Goal: Feedback & Contribution: Contribute content

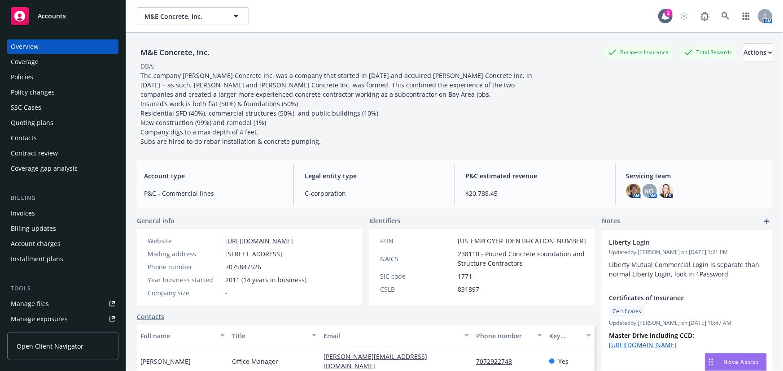
click at [63, 14] on span "Accounts" at bounding box center [52, 16] width 28 height 7
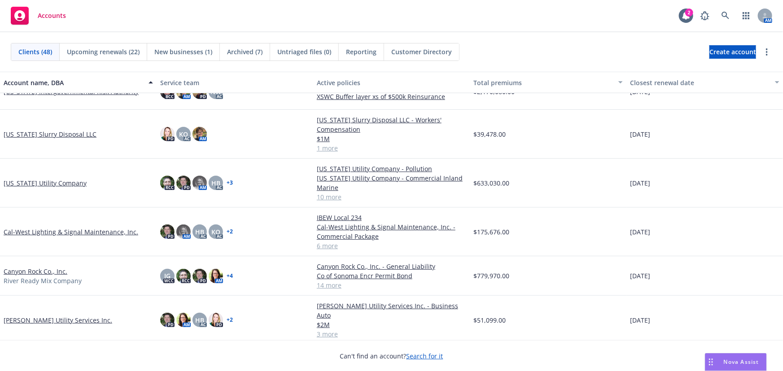
scroll to position [285, 0]
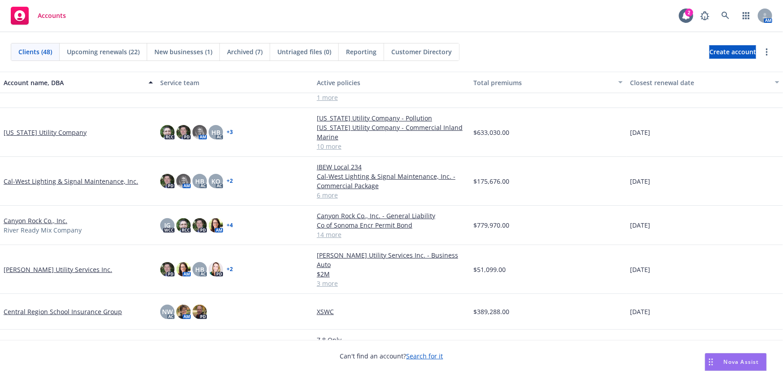
click at [53, 265] on link "Casey Utility Services Inc." at bounding box center [58, 269] width 109 height 9
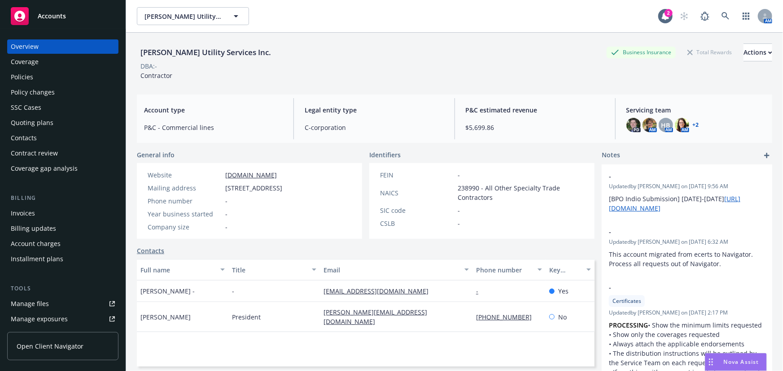
click at [24, 76] on div "Policies" at bounding box center [22, 77] width 22 height 14
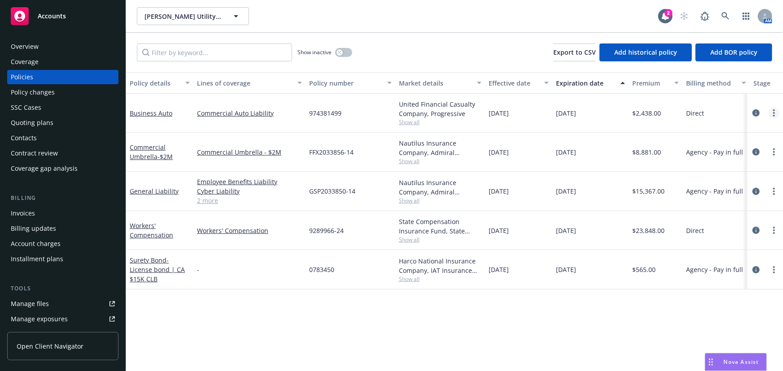
click at [773, 117] on link "more" at bounding box center [774, 113] width 11 height 11
click at [746, 148] on link "Renew with incumbent" at bounding box center [726, 149] width 105 height 18
select select "12"
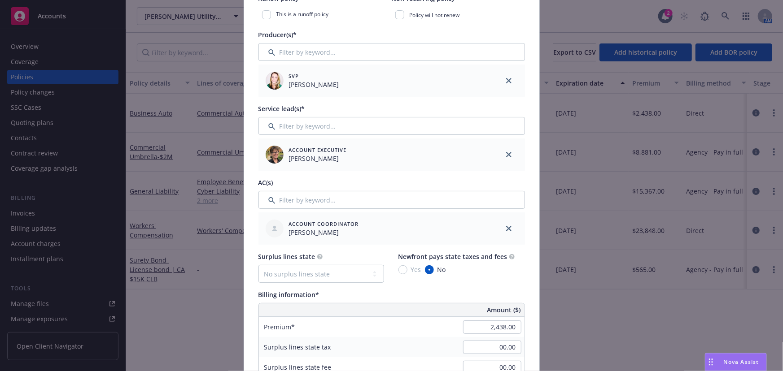
scroll to position [408, 0]
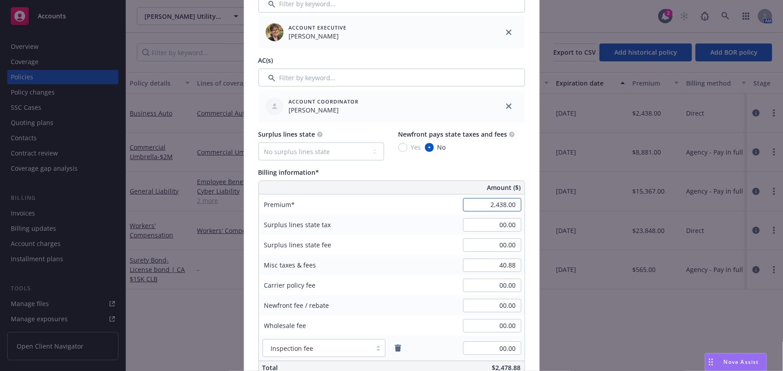
click at [487, 206] on input "2,438.00" at bounding box center [492, 204] width 58 height 13
click at [580, 208] on div "Create renewal policy with incumbent Policy number* 974381499 Policy number not…" at bounding box center [391, 185] width 783 height 371
click at [524, 204] on div "Policy number* 974381499 Policy number not available at this time Policy displa…" at bounding box center [391, 223] width 295 height 1137
click at [491, 202] on input "2,438.00" at bounding box center [492, 204] width 58 height 13
type input "2,311.00"
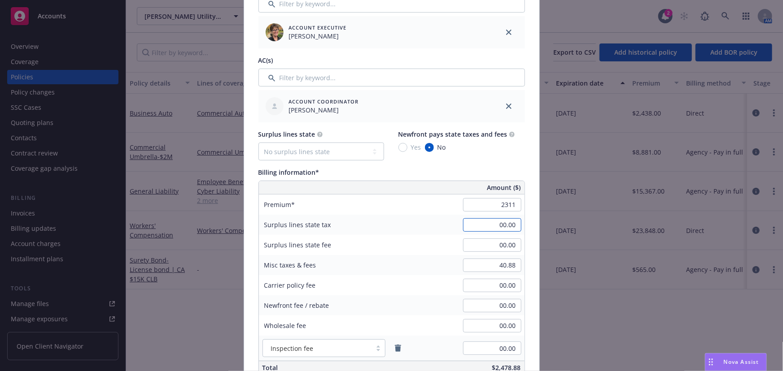
type input "231.1"
click at [498, 264] on input "40.88" at bounding box center [492, 265] width 58 height 13
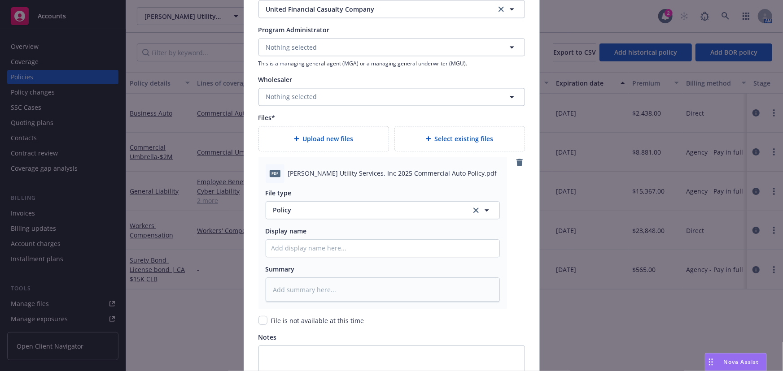
scroll to position [938, 0]
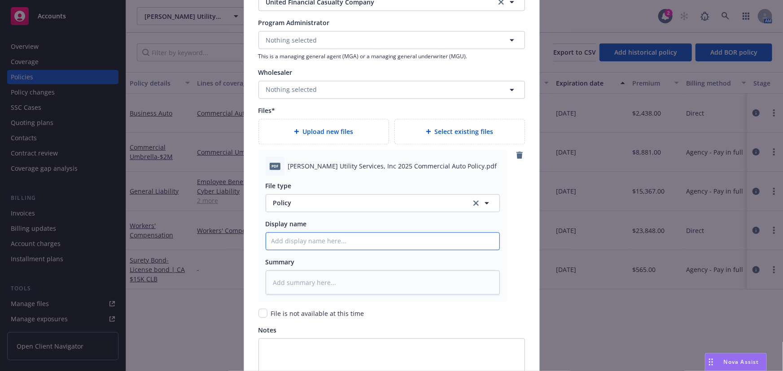
click at [309, 239] on input "Policy display name" at bounding box center [382, 241] width 233 height 17
type textarea "x"
type input "6"
type textarea "x"
type input "6-"
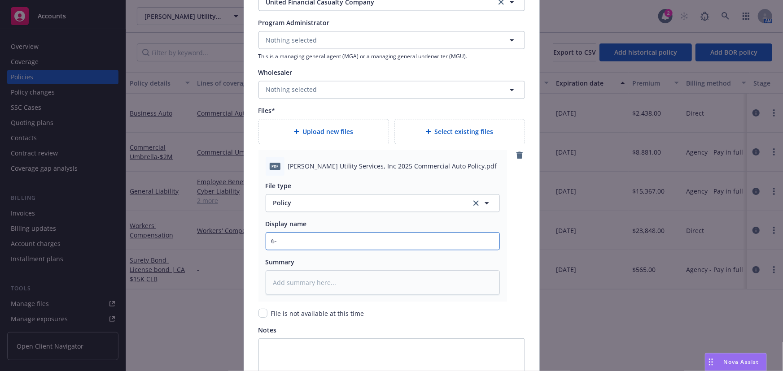
type textarea "x"
type input "6-m"
type textarea "x"
type input "6-mo"
type textarea "x"
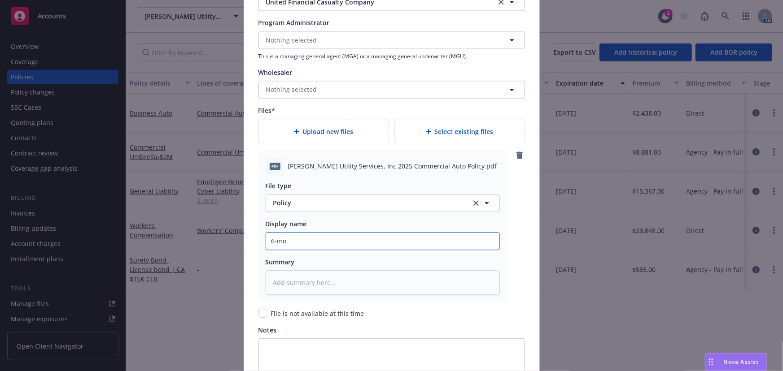
type input "6-mon"
type textarea "x"
type input "6-mont"
type textarea "x"
type input "6-month"
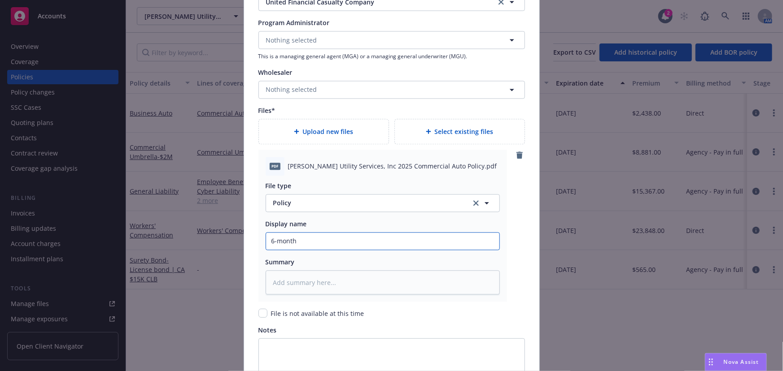
type textarea "x"
type input "6-month"
type textarea "x"
type input "6-month a"
type textarea "x"
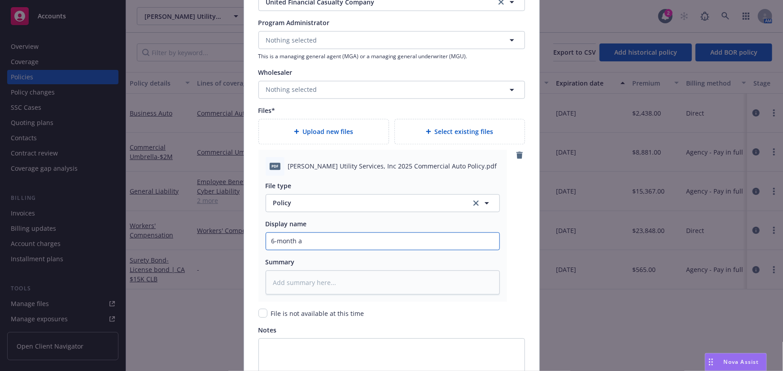
type input "6-month au"
type textarea "x"
type input "6-month aut"
type textarea "x"
type input "6-month auto"
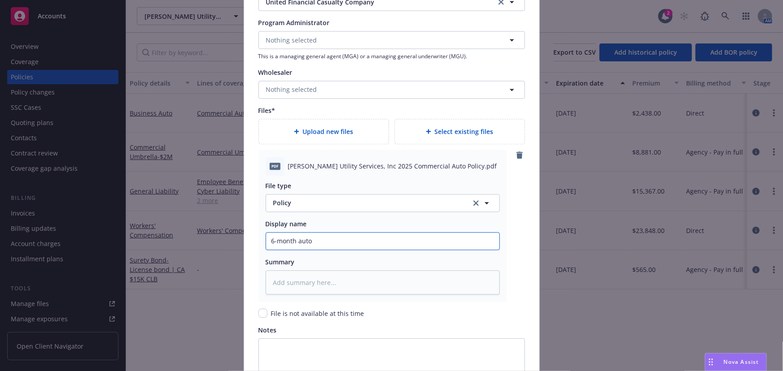
type textarea "x"
type input "6-month auto"
type textarea "x"
type input "6-month auto re"
type textarea "x"
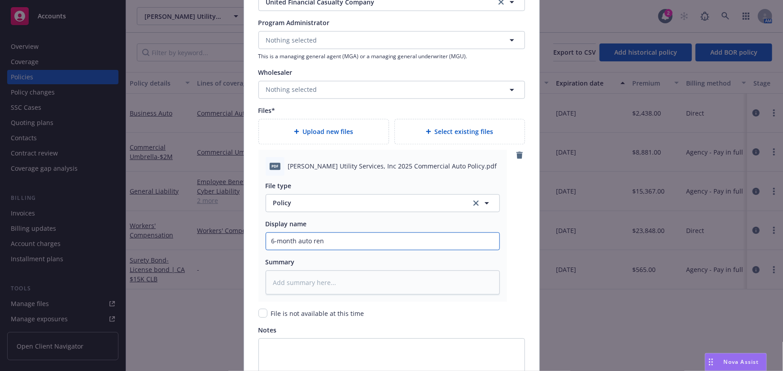
type input "6-month auto rene"
type textarea "x"
type input "6-month auto renew"
type textarea "x"
type input "6-month auto renewa"
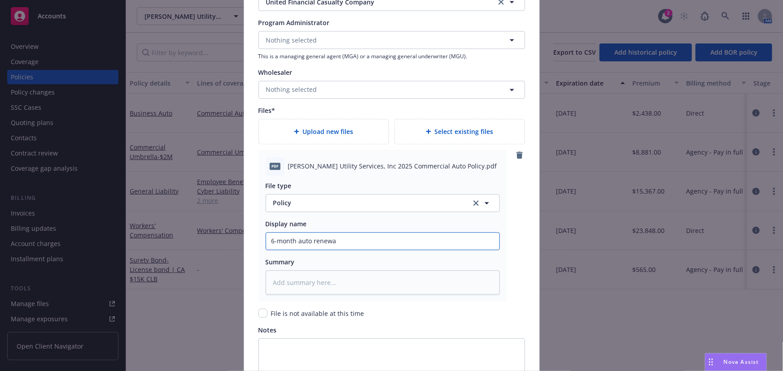
type textarea "x"
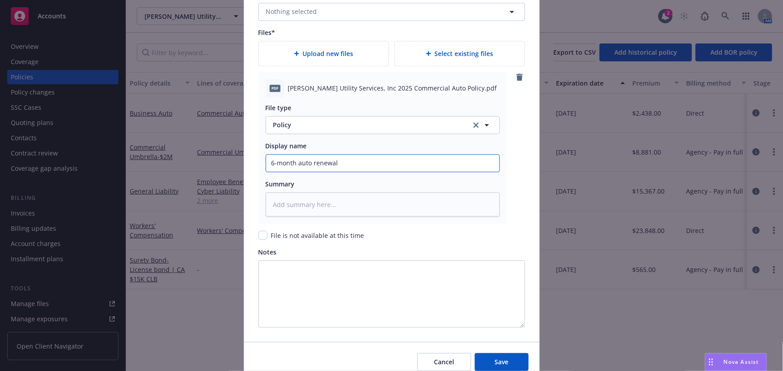
scroll to position [1019, 0]
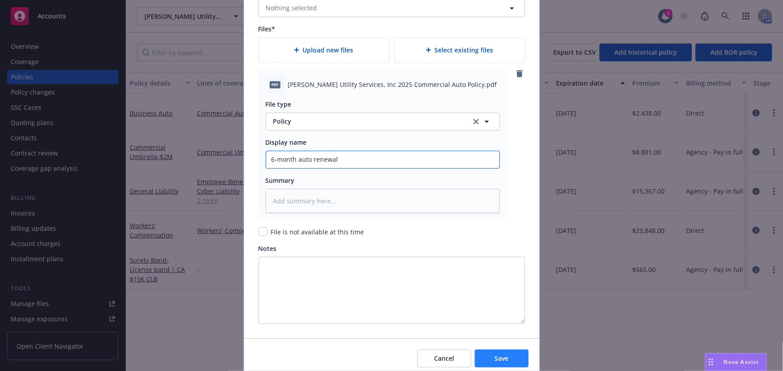
type input "6-month auto renewal"
click at [507, 358] on button "Save" at bounding box center [502, 359] width 54 height 18
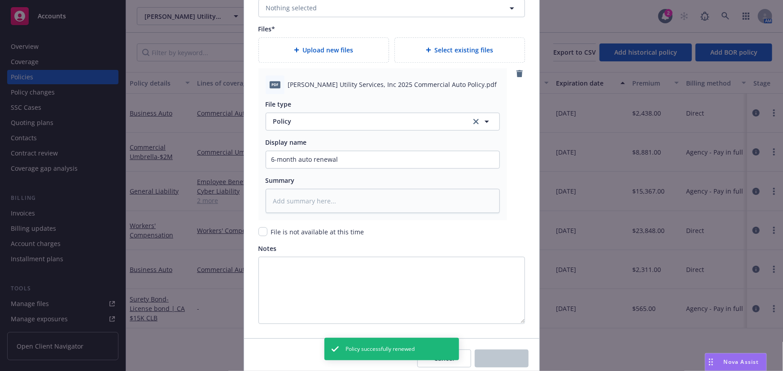
type textarea "x"
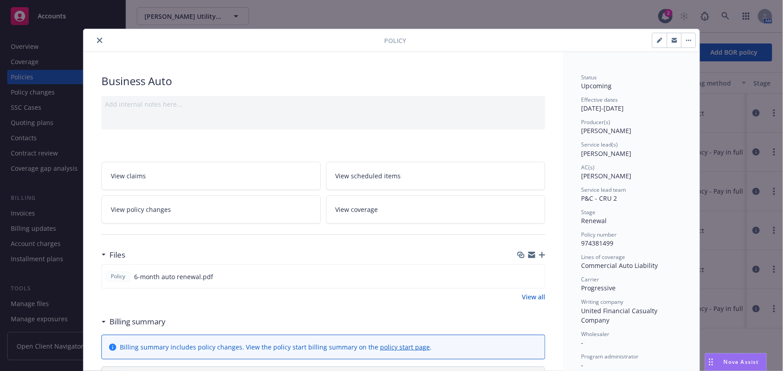
drag, startPoint x: 98, startPoint y: 38, endPoint x: 210, endPoint y: 51, distance: 112.9
click at [98, 38] on icon "close" at bounding box center [99, 40] width 5 height 5
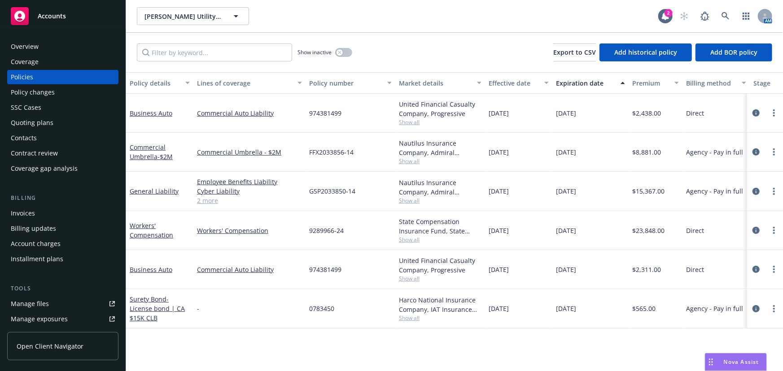
click at [74, 10] on div "Accounts" at bounding box center [63, 16] width 104 height 18
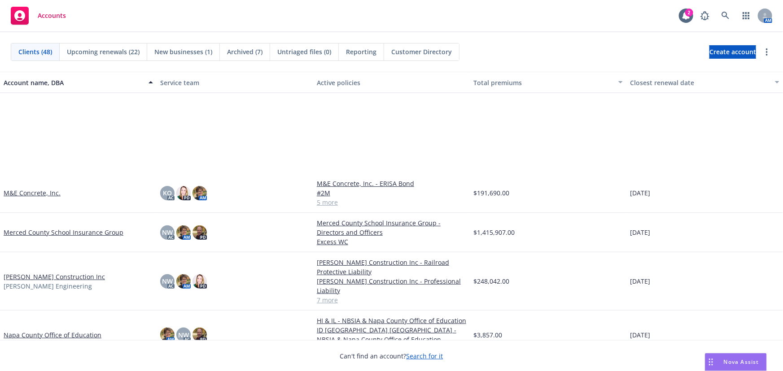
scroll to position [897, 0]
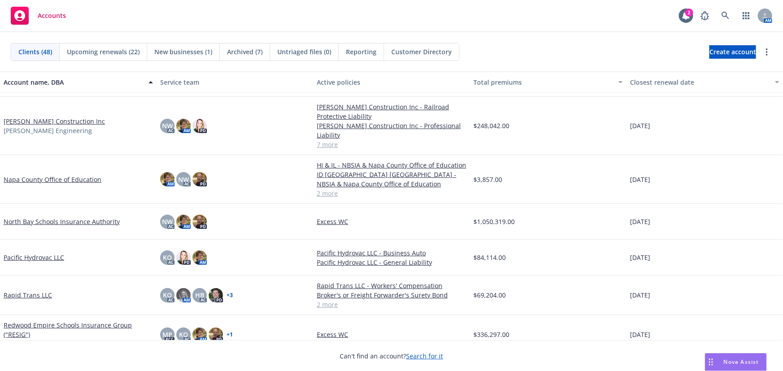
click at [121, 324] on link "Redwood Empire Schools Insurance Group ("RESIG")" at bounding box center [78, 330] width 149 height 19
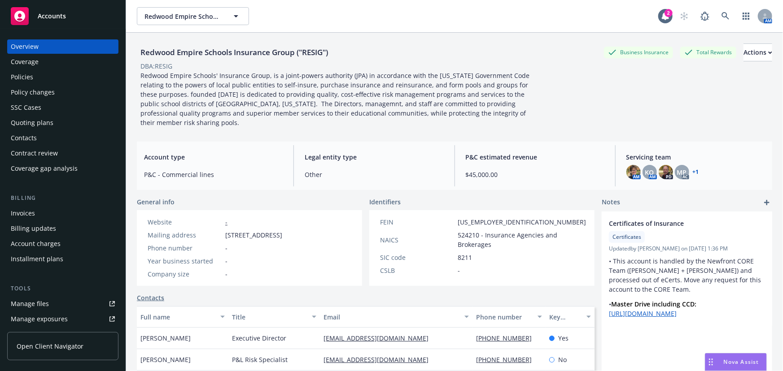
click at [40, 305] on div "Manage files" at bounding box center [30, 304] width 38 height 14
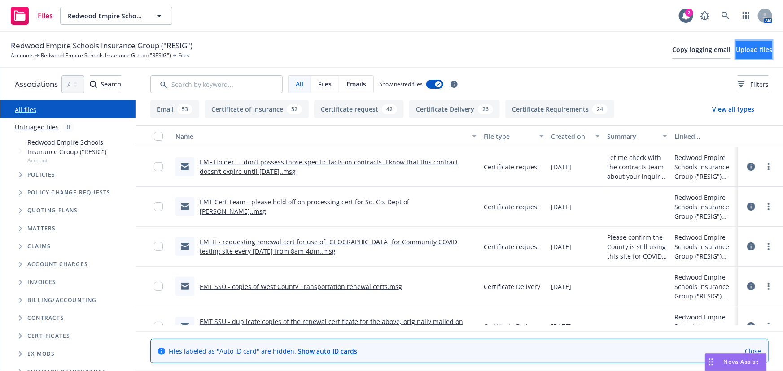
click at [738, 53] on span "Upload files" at bounding box center [754, 49] width 36 height 9
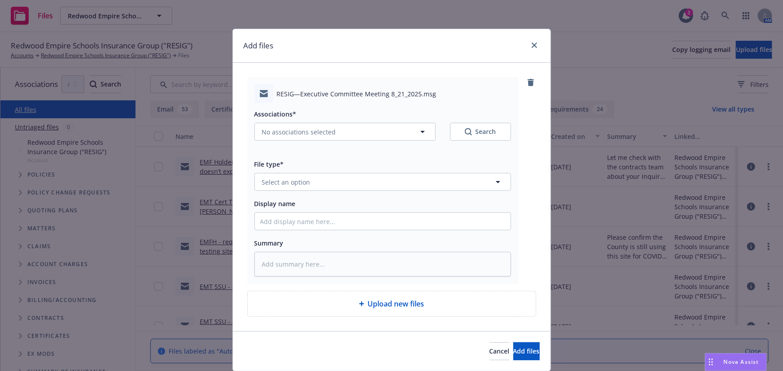
click at [360, 91] on div "RESIG—Executive Committee Meeting 8_21_2025.msg Associations* No associations s…" at bounding box center [391, 197] width 289 height 240
click at [284, 135] on span "No associations selected" at bounding box center [299, 131] width 74 height 9
type textarea "x"
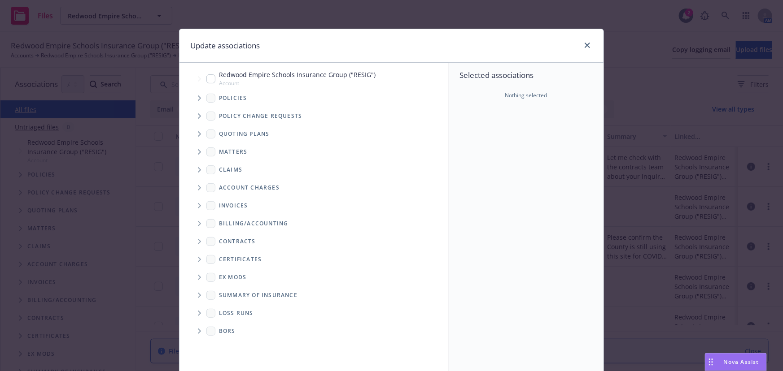
click at [274, 79] on span "Account" at bounding box center [297, 83] width 157 height 8
checkbox input "true"
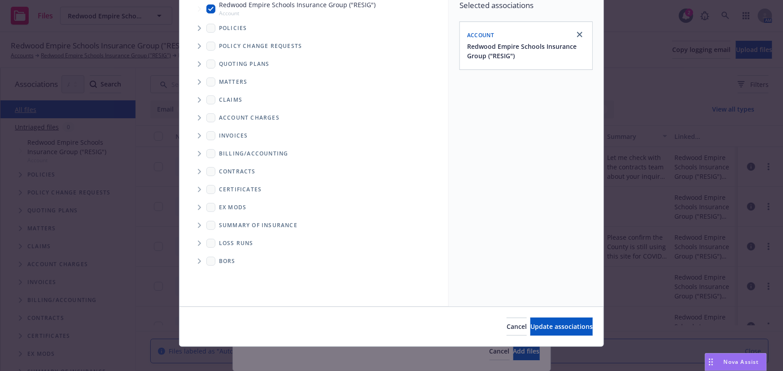
scroll to position [74, 0]
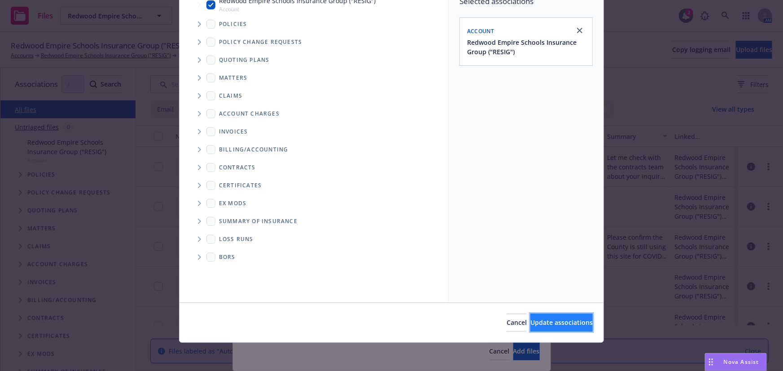
click at [551, 326] on span "Update associations" at bounding box center [561, 323] width 62 height 9
type textarea "x"
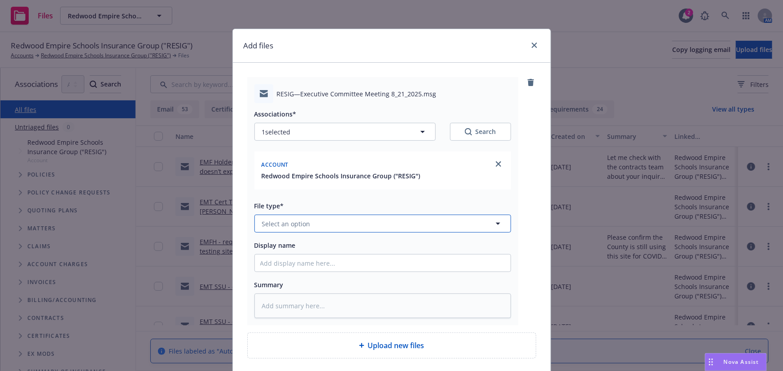
click at [282, 220] on span "Select an option" at bounding box center [286, 223] width 48 height 9
type input "agenc"
type textarea "x"
type input "agen"
click at [380, 254] on div "Board Meeting Agenda" at bounding box center [382, 249] width 245 height 13
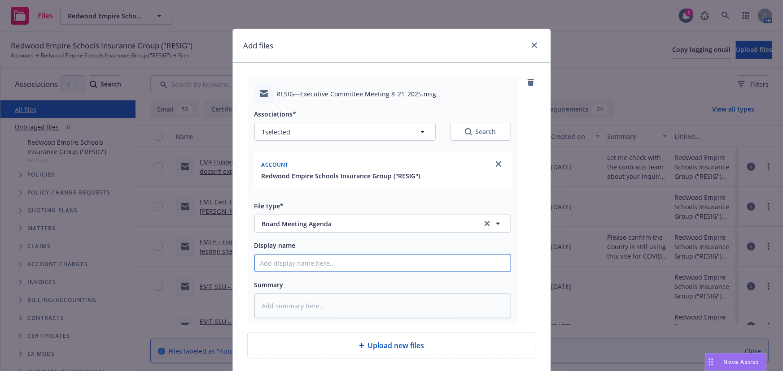
click at [315, 262] on input "Display name" at bounding box center [383, 263] width 256 height 17
paste input "Executive Committee Meeting 8/21/2025"
type textarea "x"
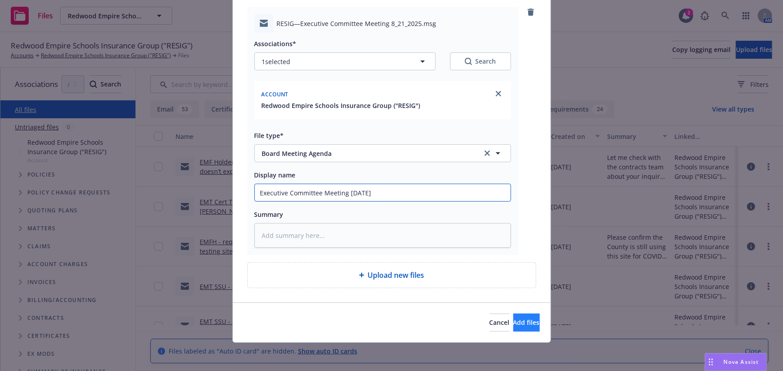
type input "Executive Committee Meeting 8/21/2025"
click at [513, 322] on span "Add files" at bounding box center [526, 323] width 26 height 9
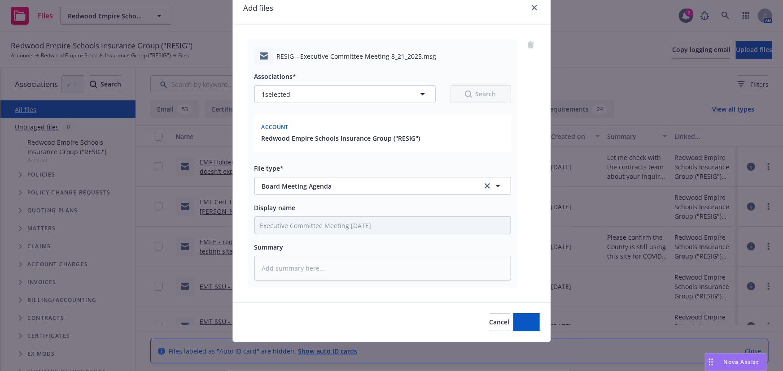
scroll to position [37, 0]
type textarea "x"
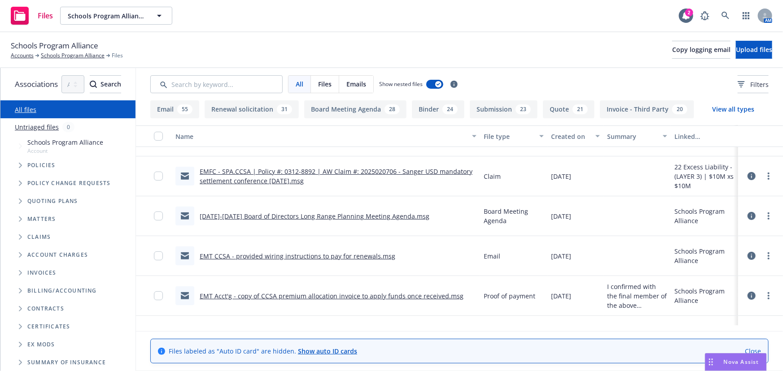
scroll to position [163, 0]
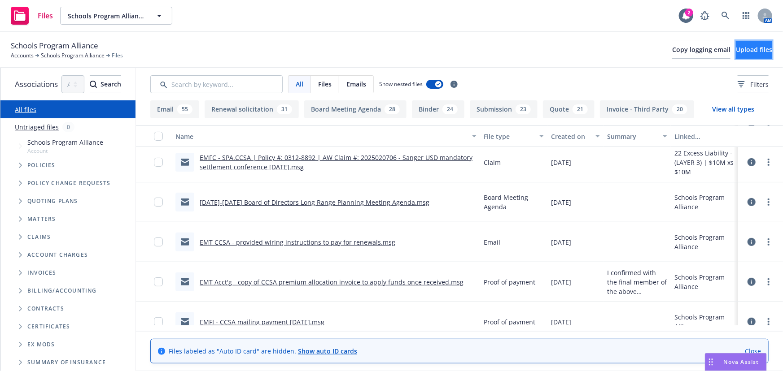
click at [742, 50] on span "Upload files" at bounding box center [754, 49] width 36 height 9
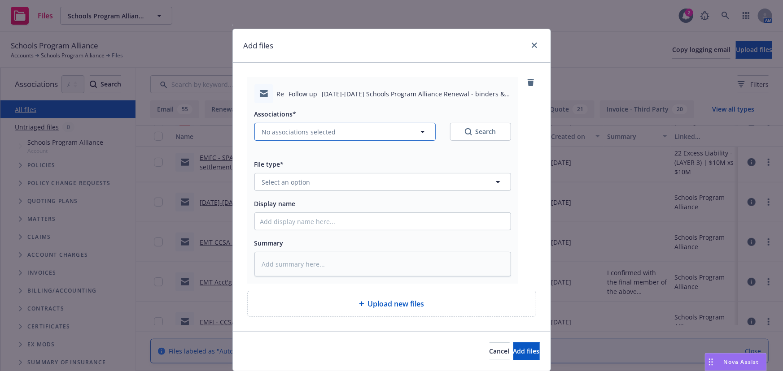
click at [301, 132] on span "No associations selected" at bounding box center [299, 131] width 74 height 9
type textarea "x"
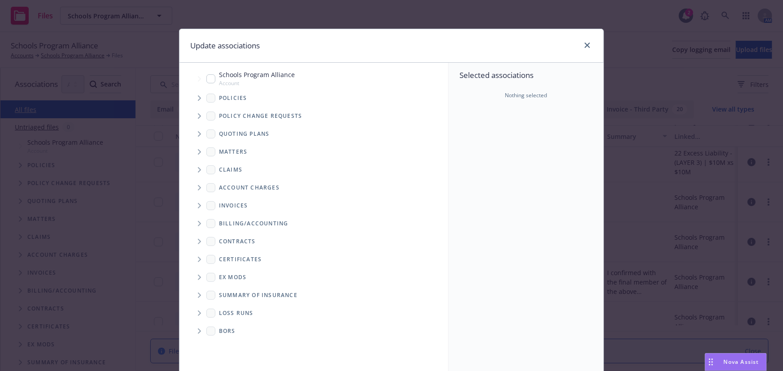
click at [207, 76] on input "Tree Example" at bounding box center [210, 78] width 9 height 9
checkbox input "true"
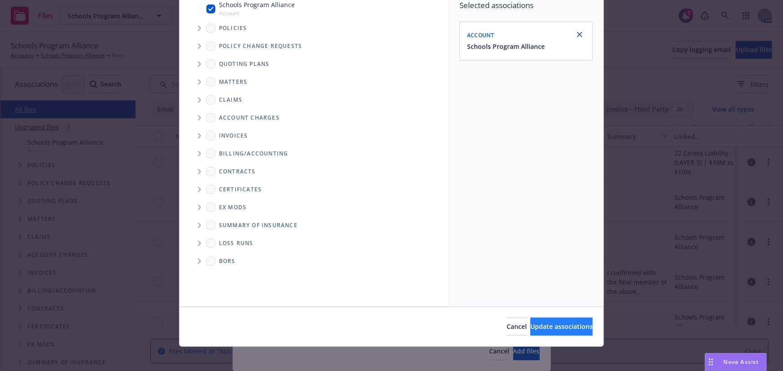
scroll to position [74, 0]
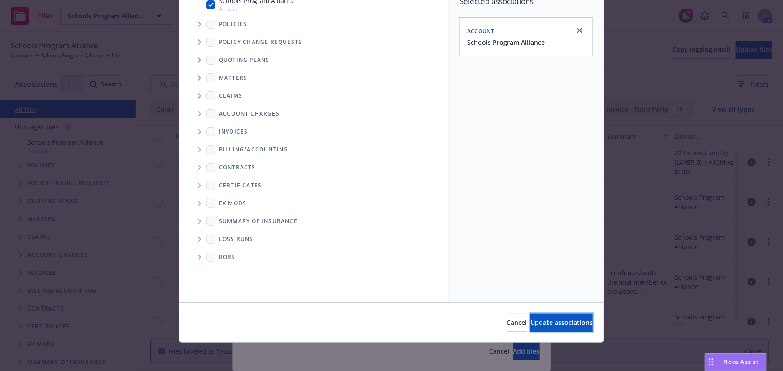
click at [530, 321] on span "Update associations" at bounding box center [561, 323] width 62 height 9
type textarea "x"
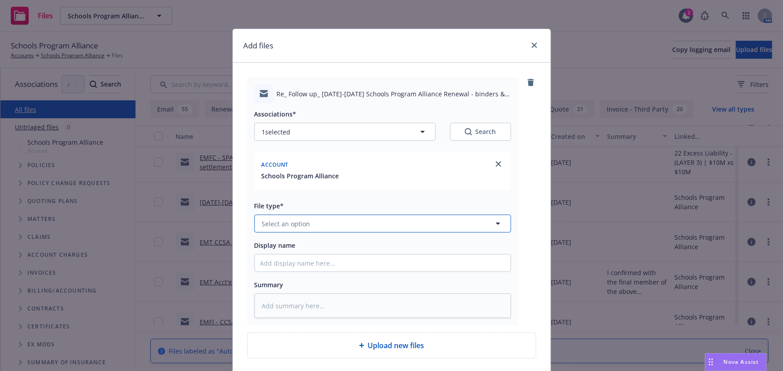
click at [292, 227] on span "Select an option" at bounding box center [286, 223] width 48 height 9
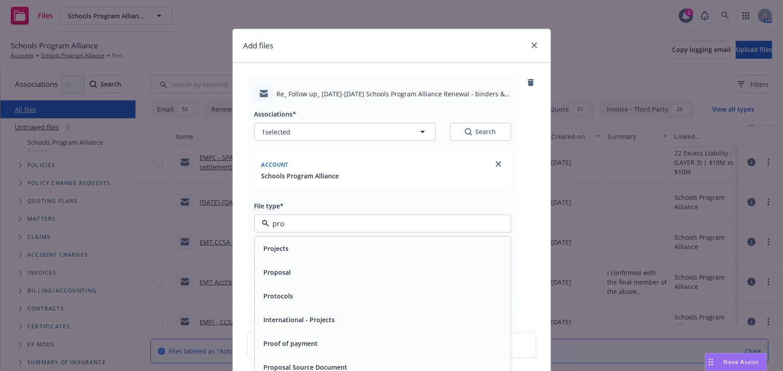
type input "proo"
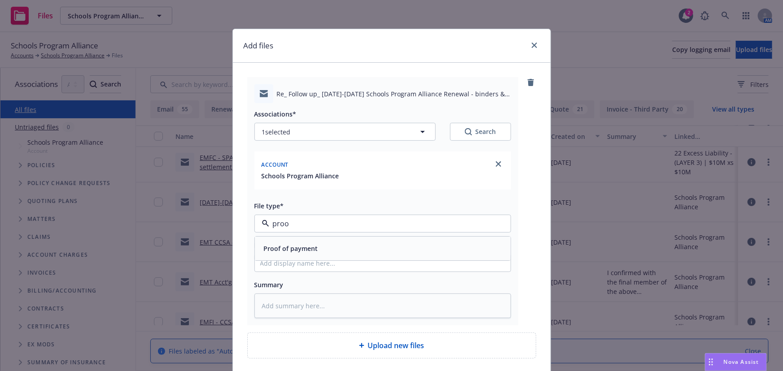
click at [289, 252] on span "Proof of payment" at bounding box center [291, 249] width 54 height 9
click at [270, 264] on input "Display name" at bounding box center [383, 263] width 256 height 17
type textarea "x"
type input "E"
type textarea "x"
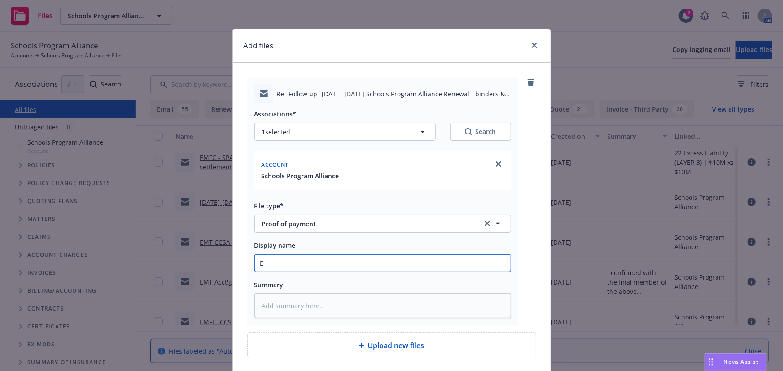
type input "EM"
type textarea "x"
type input "EMF"
type textarea "x"
type input "EMF"
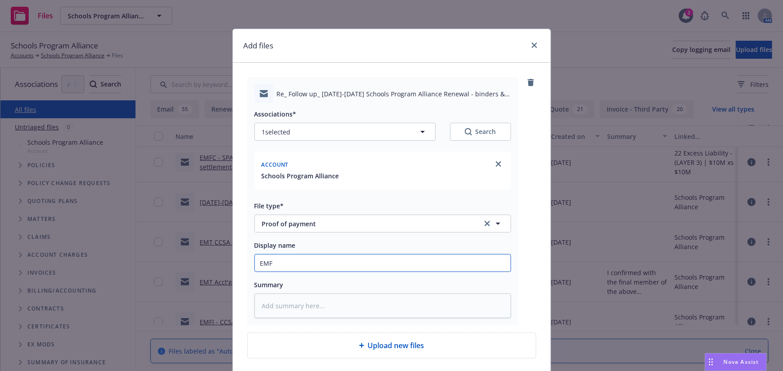
type textarea "x"
type input "EMF C"
type textarea "x"
type input "EMF CC"
type textarea "x"
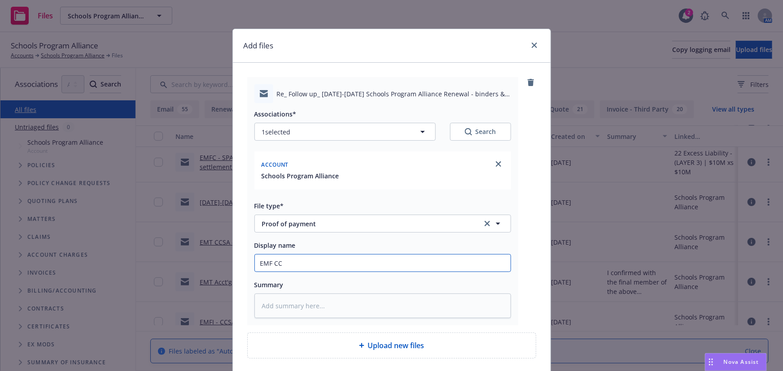
type input "EMF CCS"
type textarea "x"
type input "EMF CC"
type textarea "x"
type input "EMF C"
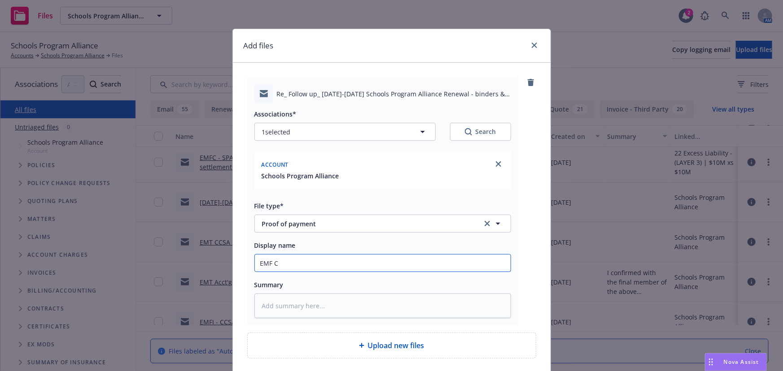
type textarea "x"
type input "EMF"
type textarea "x"
type input "EMF"
type textarea "x"
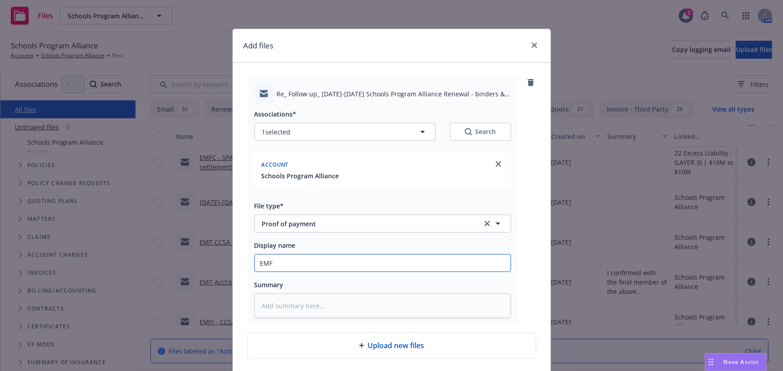
type input "EMFI"
type textarea "x"
type input "EMFI"
type textarea "x"
type input "EMFI -"
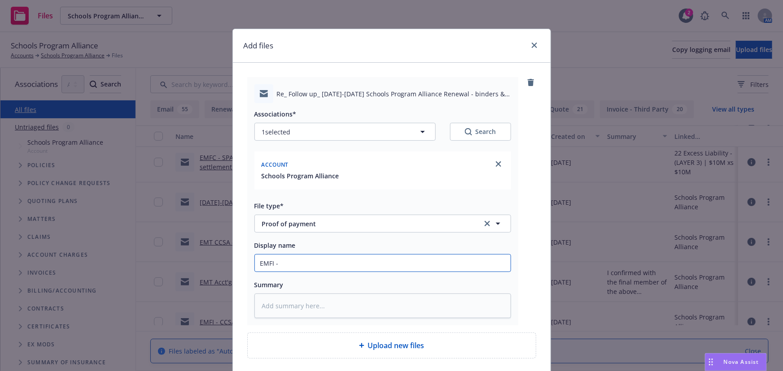
type textarea "x"
type input "EMFI -"
type textarea "x"
type input "EMFI - C"
type textarea "x"
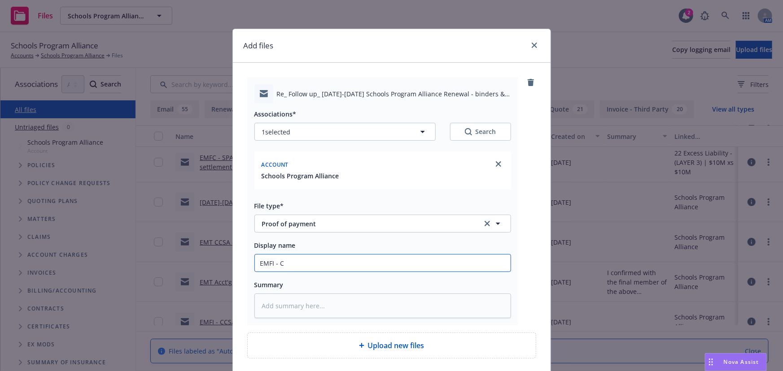
type input "EMFI - CC"
type textarea "x"
type input "EMFI - CCS"
type textarea "x"
type input "EMFI - CCSA"
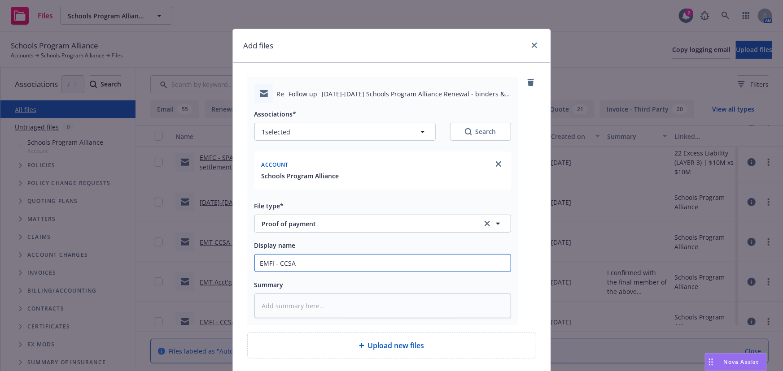
type textarea "x"
type input "EMFI - CCSA"
type textarea "x"
type input "EMFI - CCSA c"
type textarea "x"
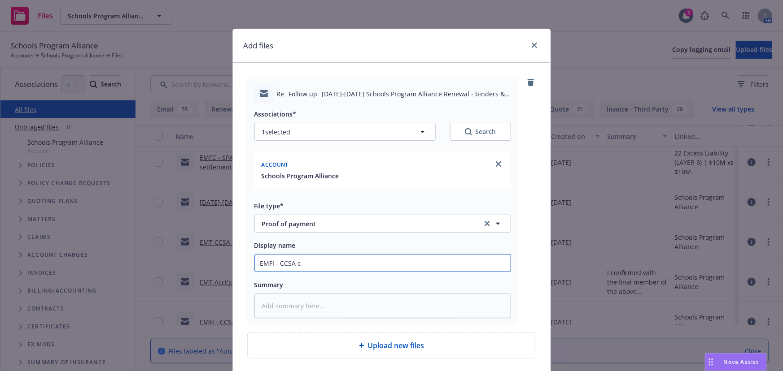
type input "EMFI - CCSA co"
type textarea "x"
type input "EMFI - CCSA con"
type textarea "x"
type input "EMFI - CCSA conf"
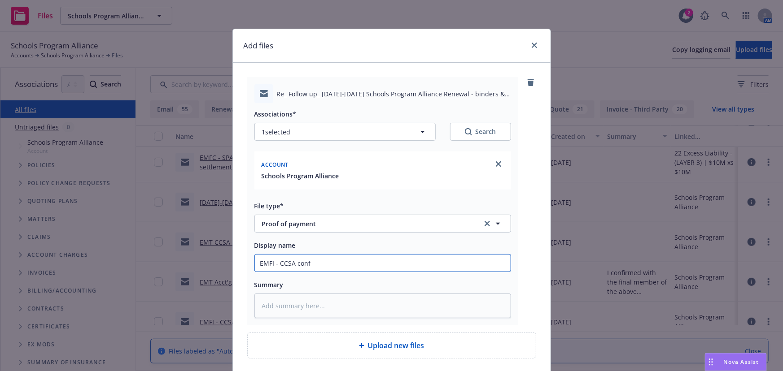
type textarea "x"
type input "EMFI - CCSA confi"
type textarea "x"
type input "EMFI - CCSA confir"
type textarea "x"
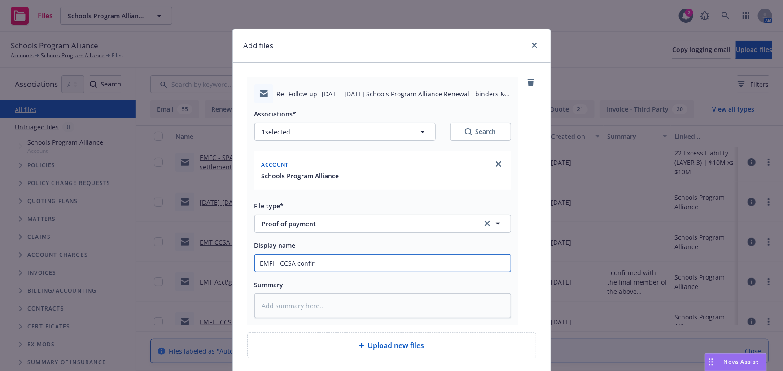
type input "EMFI - CCSA confirm"
type textarea "x"
type input "EMFI - CCSA confirms"
type textarea "x"
type input "EMFI - CCSA confirms"
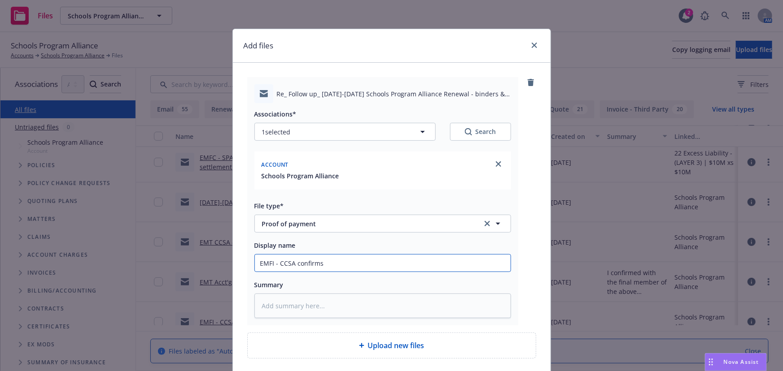
type textarea "x"
type input "EMFI - CCSA confirms w"
type textarea "x"
type input "EMFI - CCSA confirms wi"
type textarea "x"
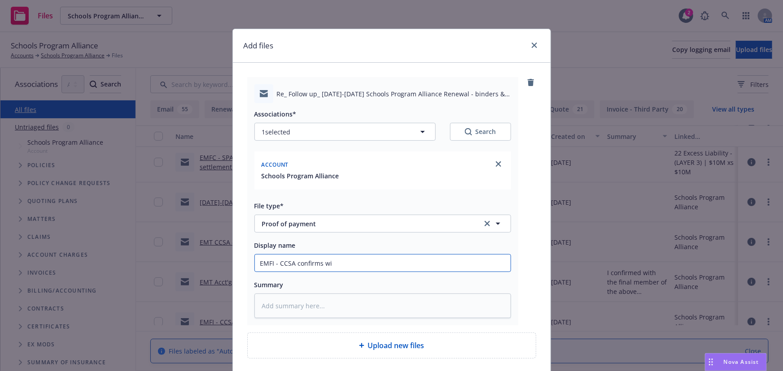
type input "EMFI - CCSA confirms wir"
type textarea "x"
type input "EMFI - CCSA confirms wire"
type textarea "x"
type input "EMFI - CCSA confirms wire"
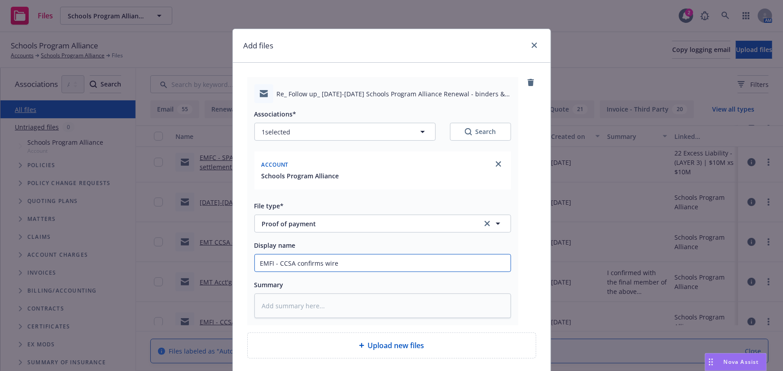
type textarea "x"
type input "EMFI - CCSA confirms wire t"
type textarea "x"
type input "EMFI - CCSA confirms wire tr"
type textarea "x"
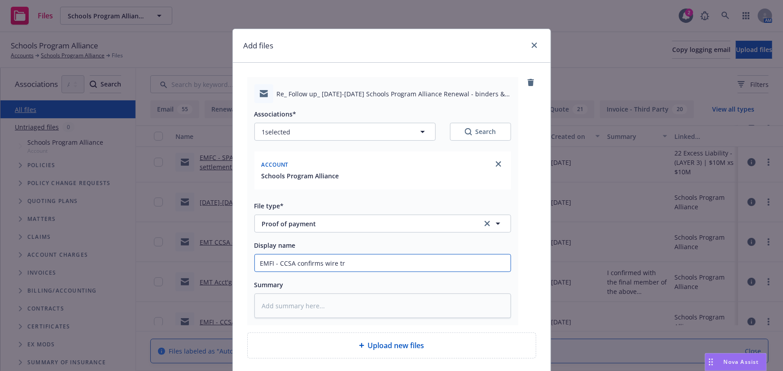
type input "EMFI - CCSA confirms wire tra"
type textarea "x"
type input "EMFI - CCSA confirms wire [PERSON_NAME]"
type textarea "x"
type input "EMFI - CCSA confirms wire trans"
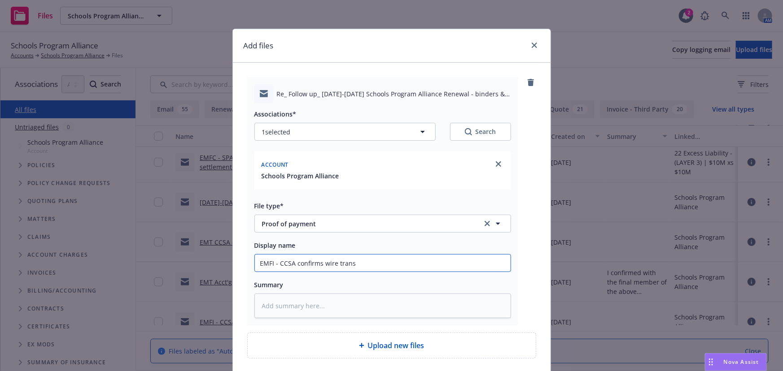
type textarea "x"
type input "EMFI - CCSA confirms wire transf"
type textarea "x"
type input "EMFI - CCSA confirms wire transfe"
type textarea "x"
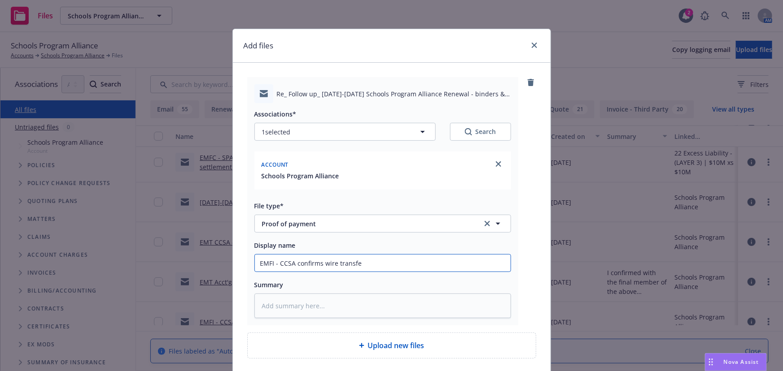
type input "EMFI - CCSA confirms wire transfer"
type textarea "x"
type input "EMFI - CCSA confirms wire transfer"
type textarea "x"
type input "EMFI - CCSA confirms wire transfer s"
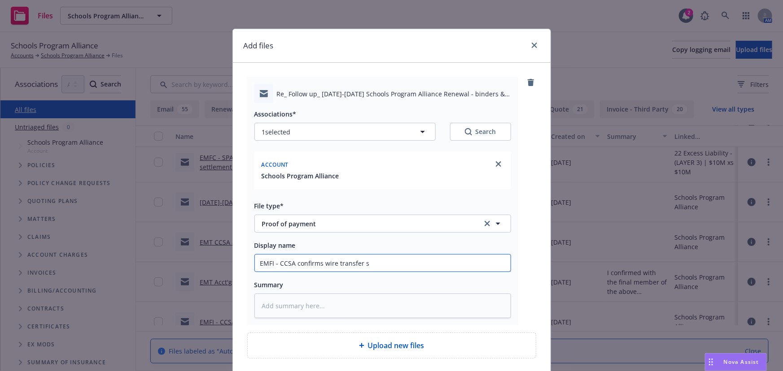
type textarea "x"
type input "EMFI - CCSA confirms wire transfer se"
type textarea "x"
type input "EMFI - CCSA confirms wire transfer sen"
type textarea "x"
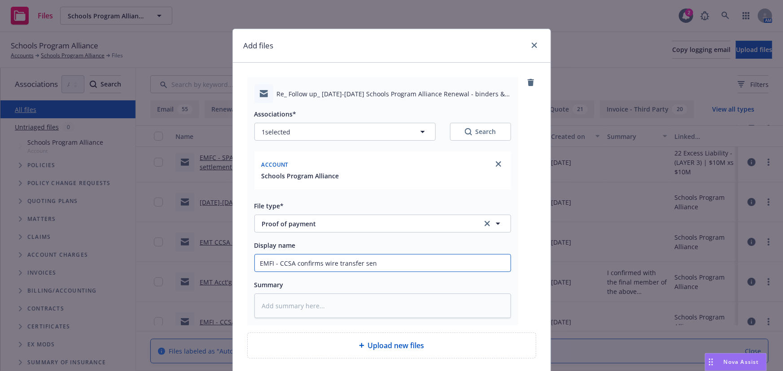
type input "EMFI - CCSA confirms wire transfer sent"
type textarea "x"
type input "EMFI - CCSA confirms wire transfer sent"
type textarea "x"
type input "EMFI - CCSA confirms wire transfer sent 8"
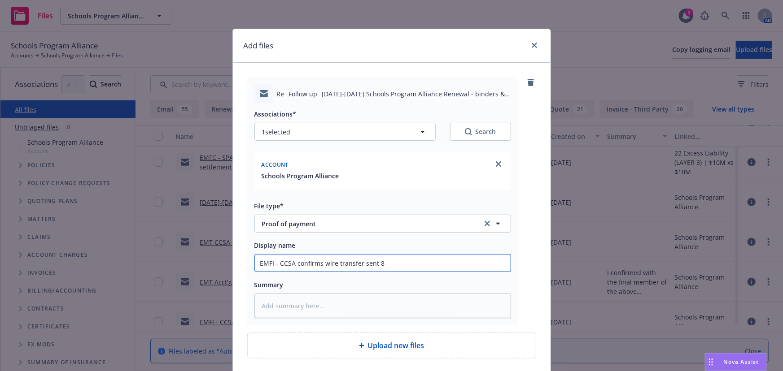
type textarea "x"
type input "EMFI - CCSA confirms wire transfer sent 8/"
type textarea "x"
type input "EMFI - CCSA confirms wire transfer sent 8/1"
type textarea "x"
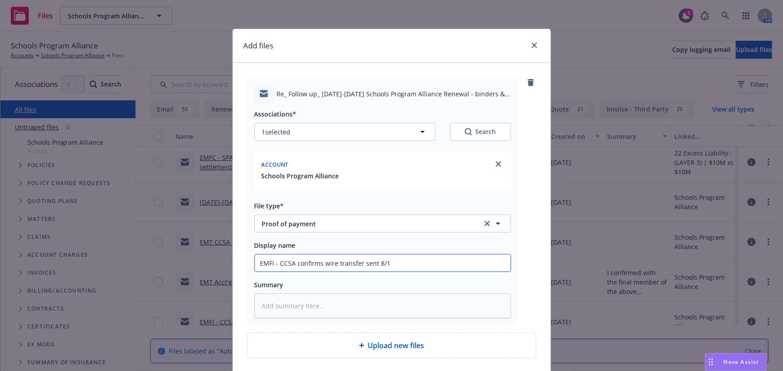
type input "EMFI - CCSA confirms wire transfer sent 8/15"
type textarea "x"
type input "EMFI - CCSA confirms wire transfer sent 8/15/"
type textarea "x"
type input "EMFI - CCSA confirms wire transfer sent 8/15/2"
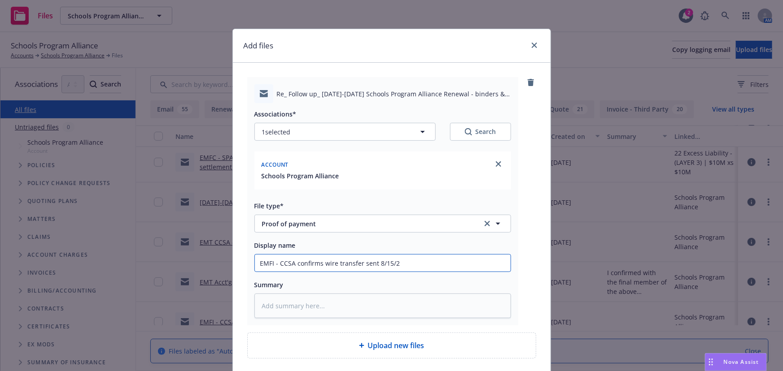
type textarea "x"
type input "EMFI - CCSA confirms wire transfer sent 8/15/202"
type textarea "x"
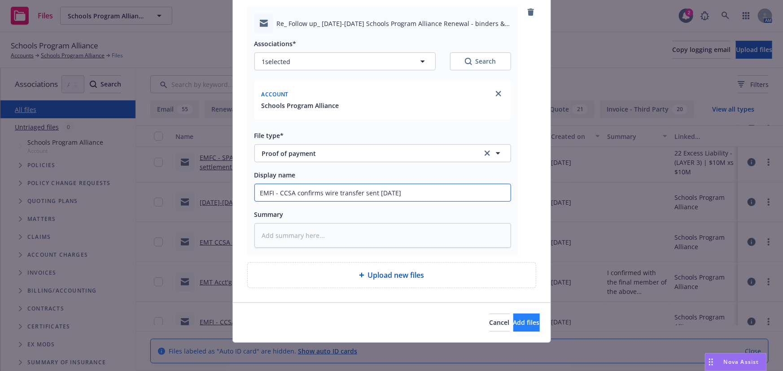
type input "EMFI - CCSA confirms wire transfer sent [DATE]"
click at [513, 328] on button "Add files" at bounding box center [526, 323] width 26 height 18
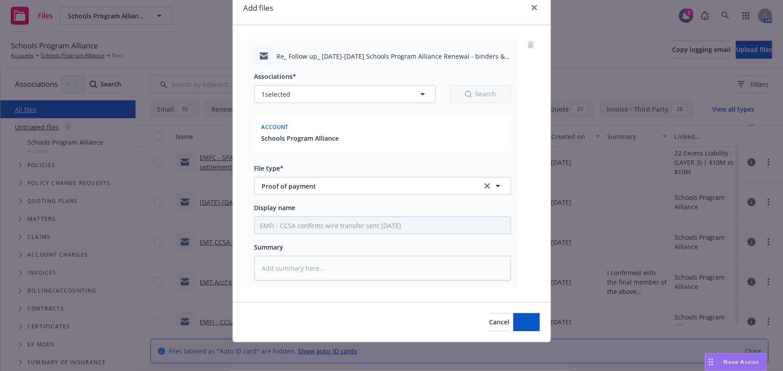
scroll to position [37, 0]
type textarea "x"
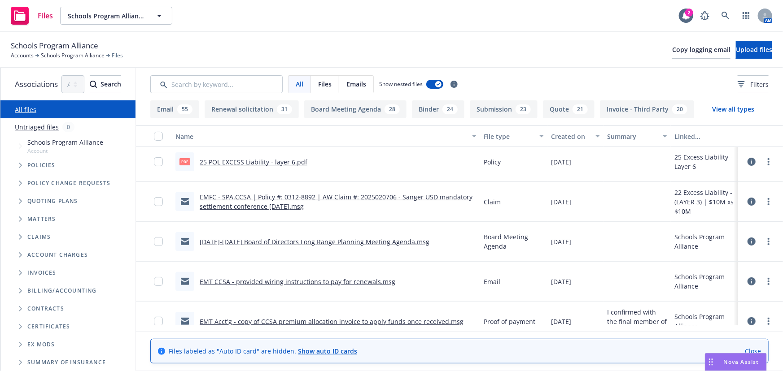
scroll to position [203, 0]
